Goal: Find specific page/section: Find specific page/section

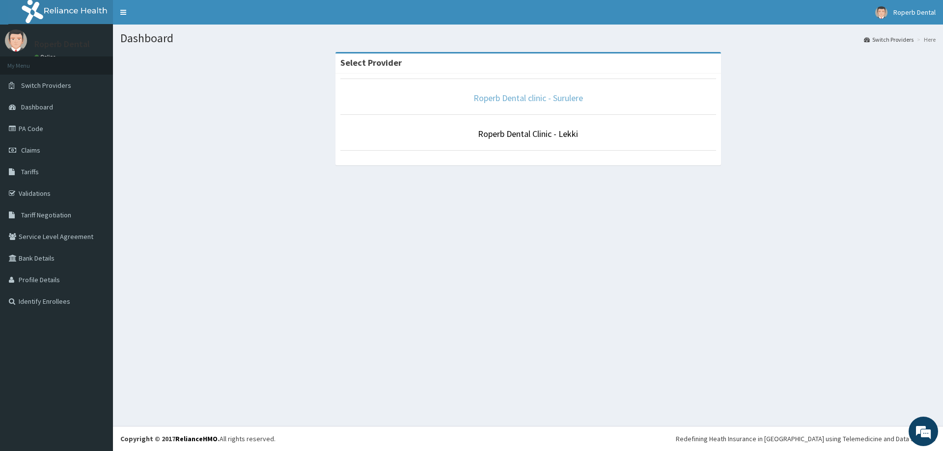
click at [523, 99] on link "Roperb Dental clinic - Surulere" at bounding box center [528, 97] width 110 height 11
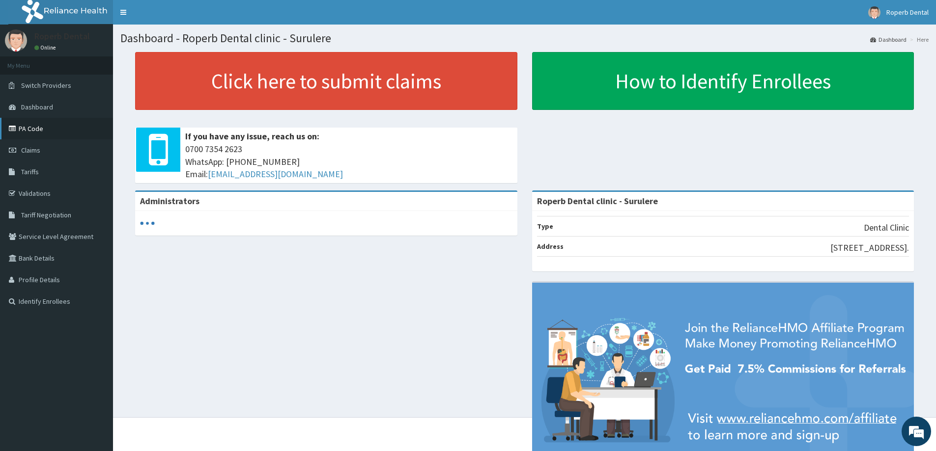
click at [47, 129] on link "PA Code" at bounding box center [56, 129] width 113 height 22
